Goal: Find specific page/section: Find specific page/section

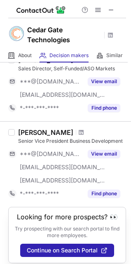
scroll to position [680, 0]
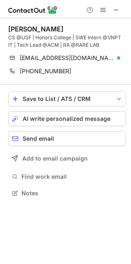
scroll to position [160, 131]
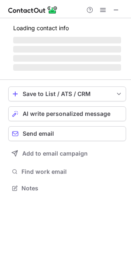
scroll to position [200, 131]
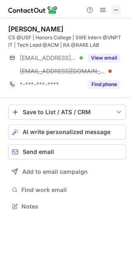
click at [118, 11] on span at bounding box center [116, 10] width 7 height 7
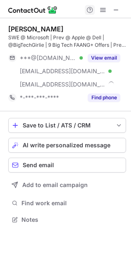
scroll to position [213, 131]
